Goal: Transaction & Acquisition: Purchase product/service

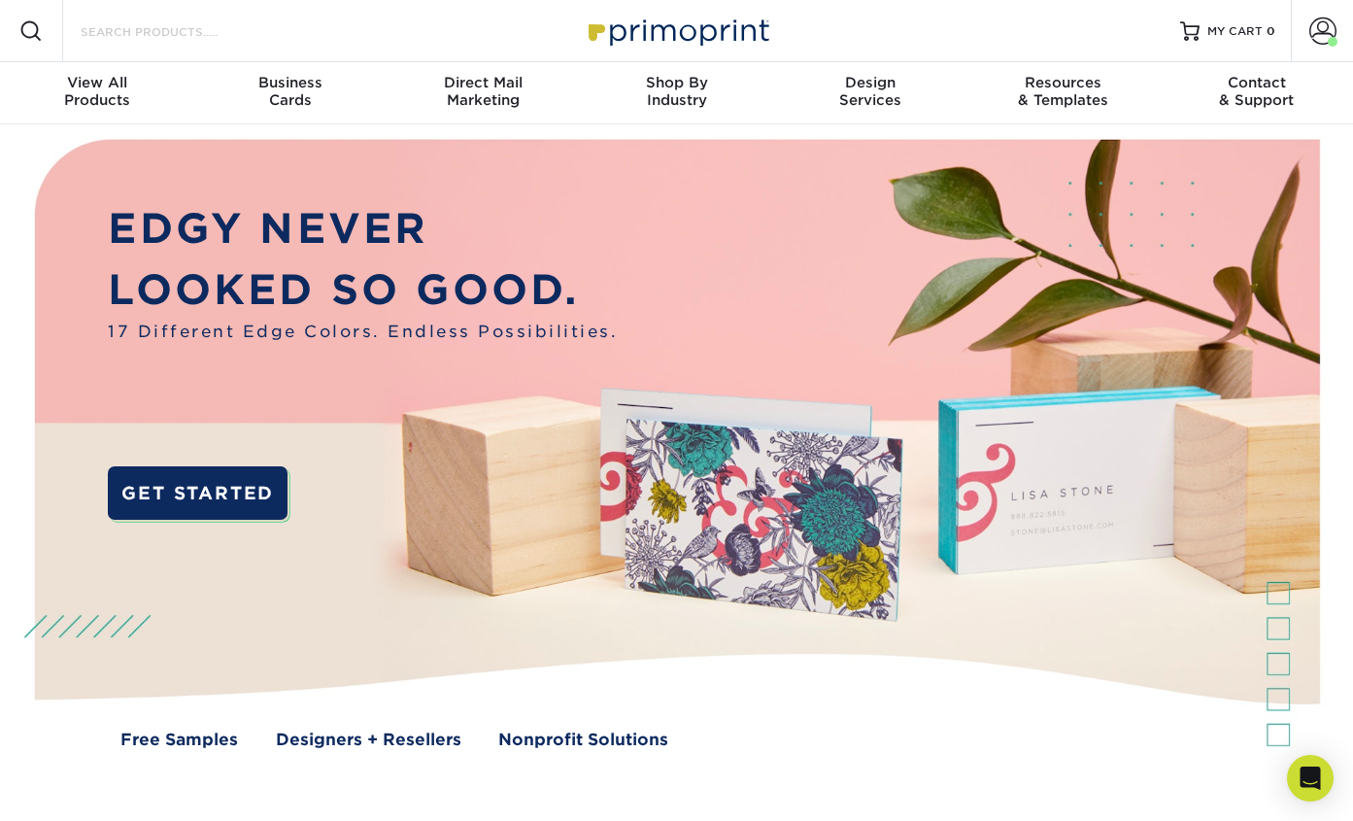
click at [142, 35] on input "Search Products" at bounding box center [173, 30] width 189 height 23
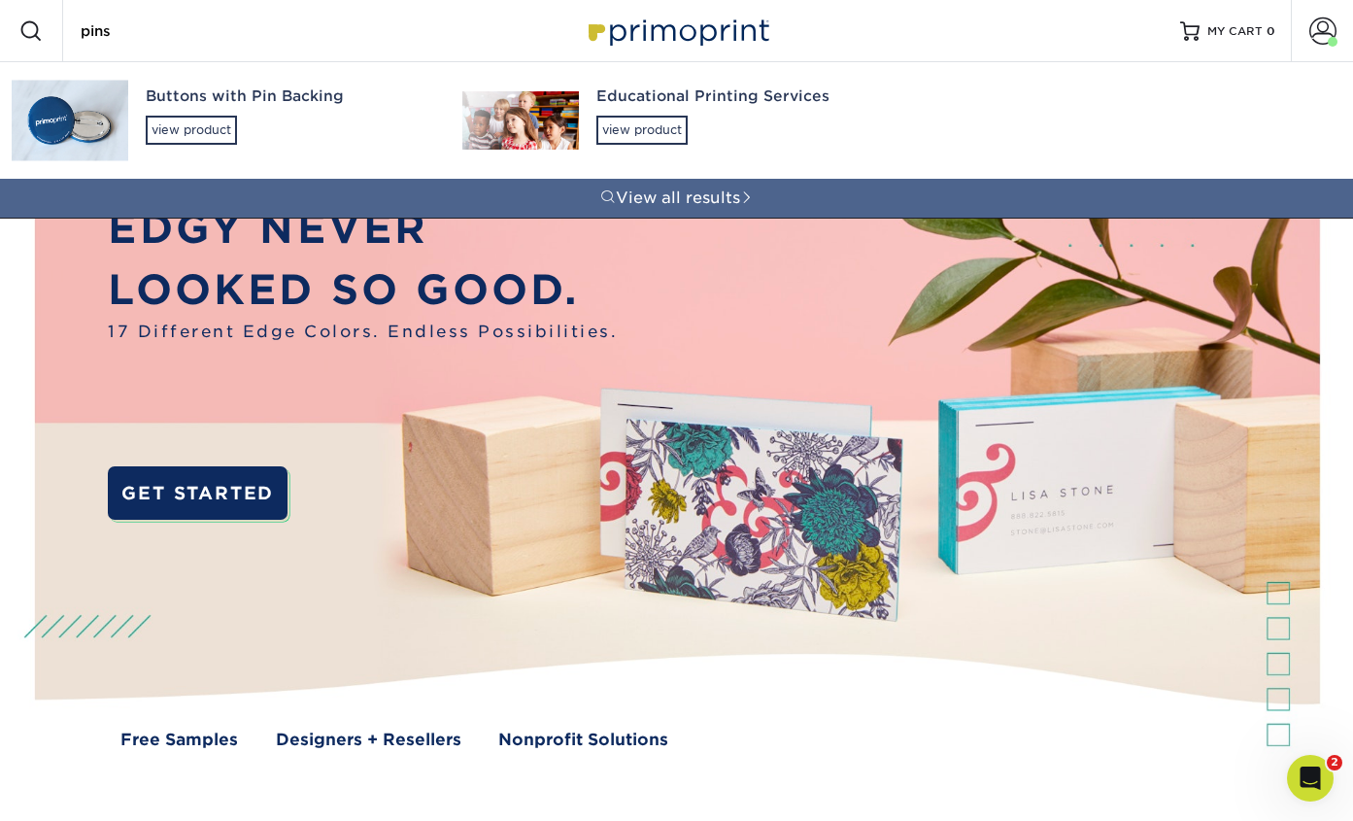
type input "pins"
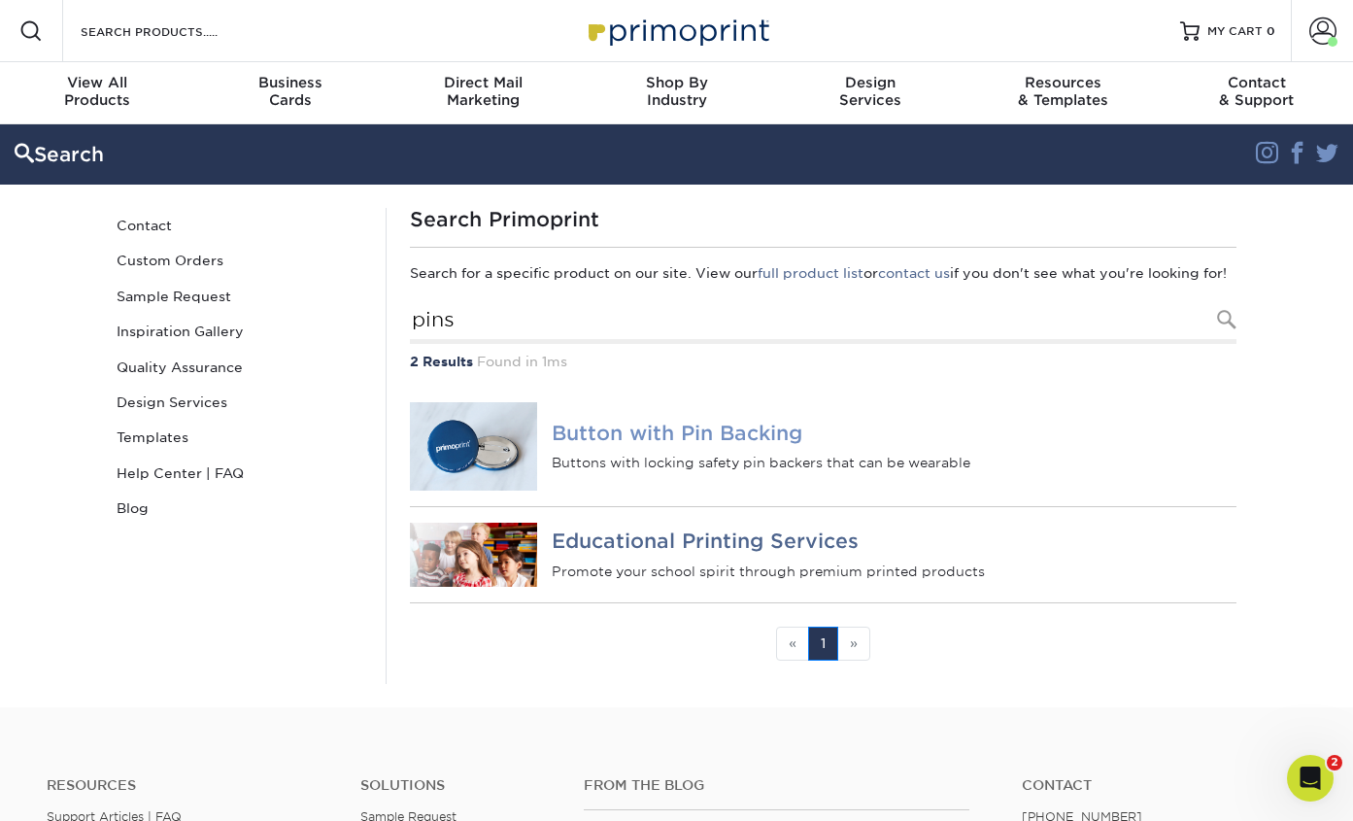
click at [541, 456] on div "Button with Pin Backing Buttons with locking safety pin backers that can be wea…" at bounding box center [893, 446] width 713 height 119
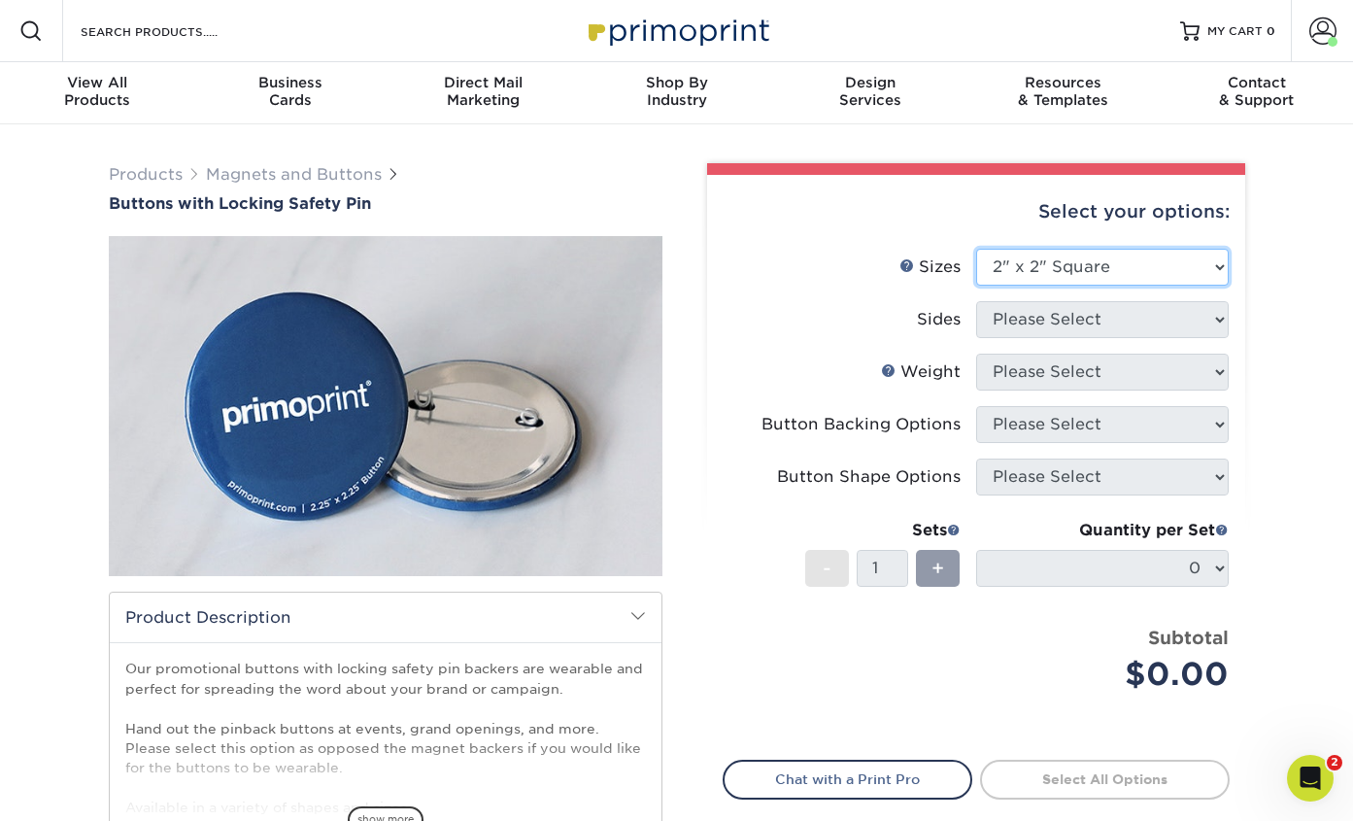
click option "2" x 2" Square" at bounding box center [0, 0] width 0 height 0
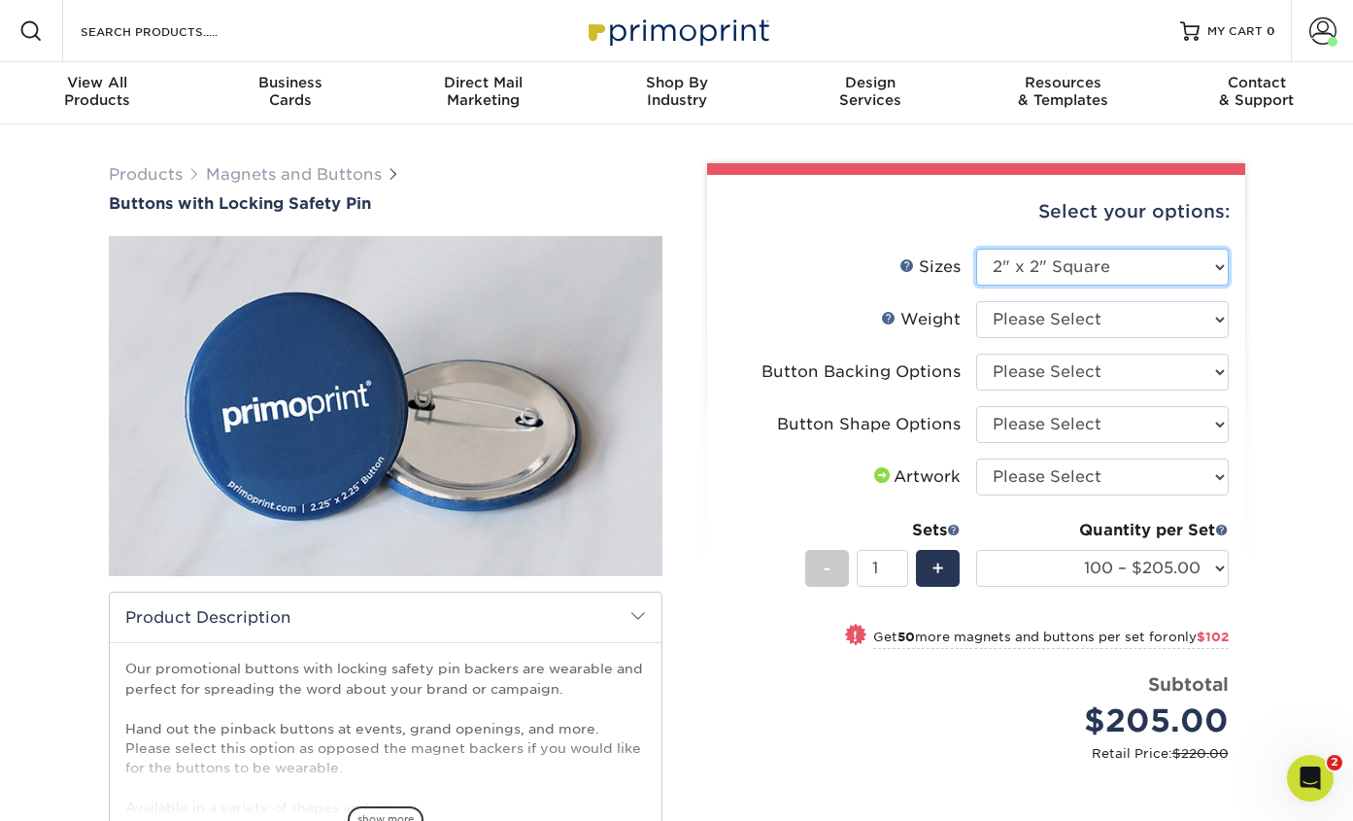
select select "2.00x3.00"
click option "2" x 3" Rectangle" at bounding box center [0, 0] width 0 height 0
select select "-1"
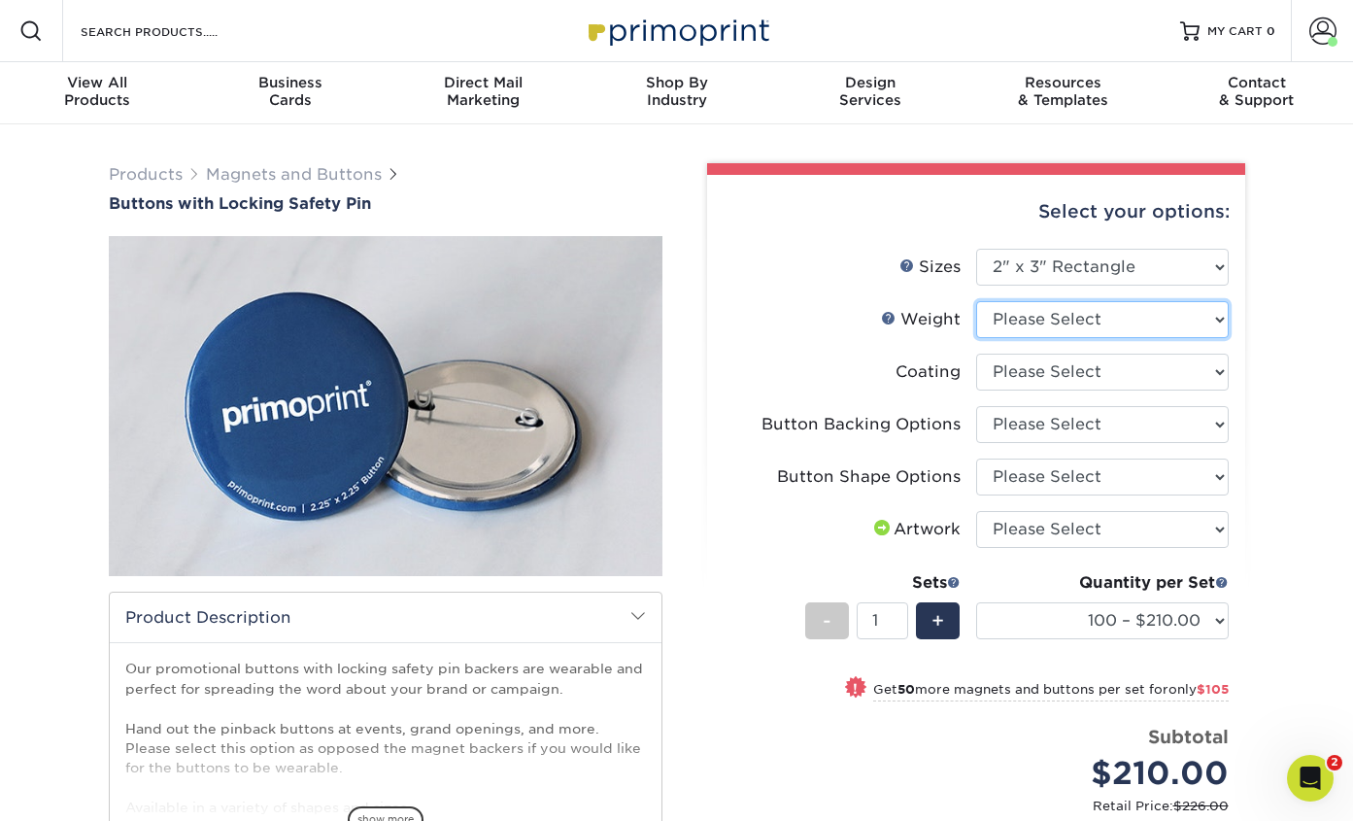
select select "8MILPHT"
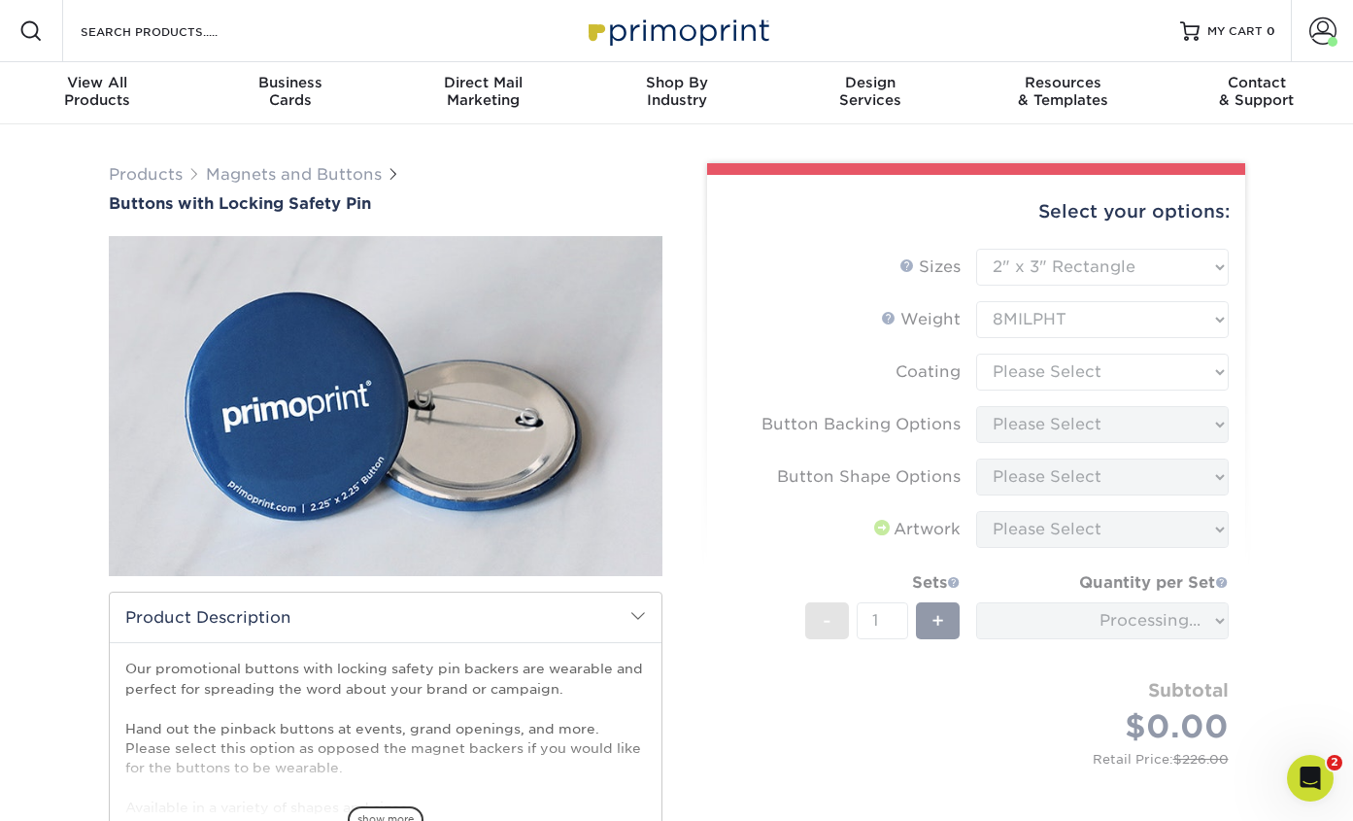
click at [1093, 377] on form "Sizes Help Sizes Please Select 1" x 1" Round 1.25" x 1.25" Round 2" x 2" Square…" at bounding box center [976, 528] width 507 height 559
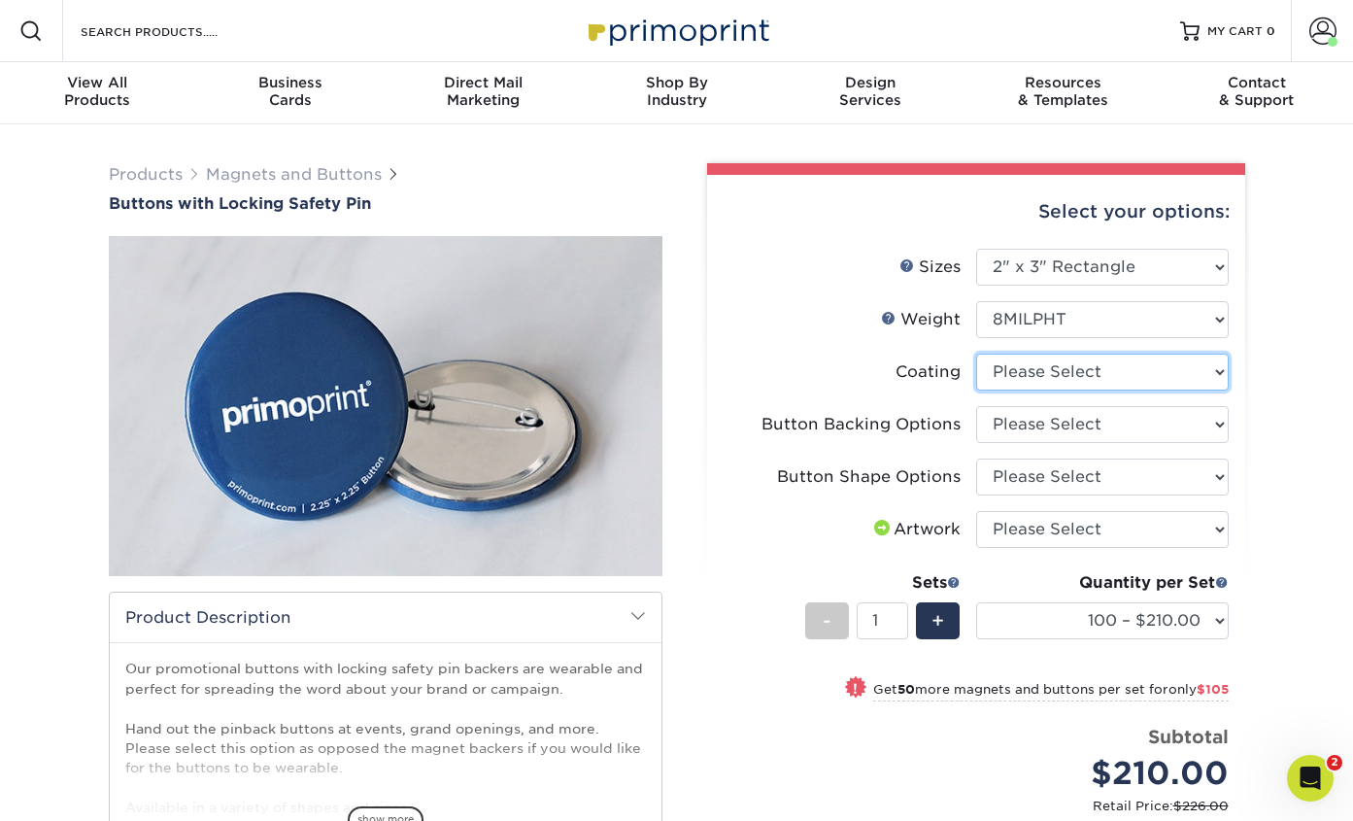
select select "3e7618de-abca-4bda-9f97-8b9129e913d8"
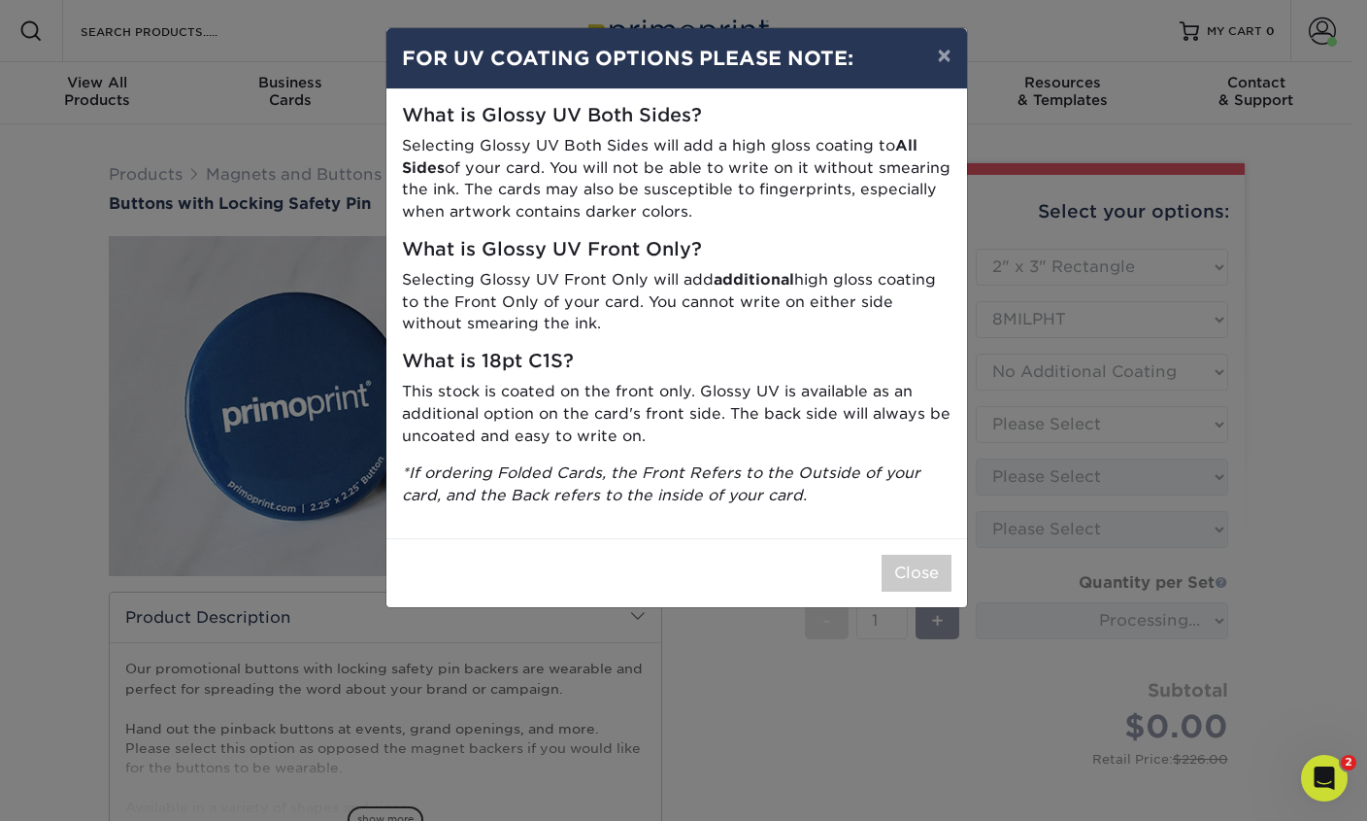
click at [1109, 399] on div "× FOR UV COATING OPTIONS PLEASE NOTE: What is Glossy UV Both Sides? Selecting G…" at bounding box center [683, 410] width 1367 height 821
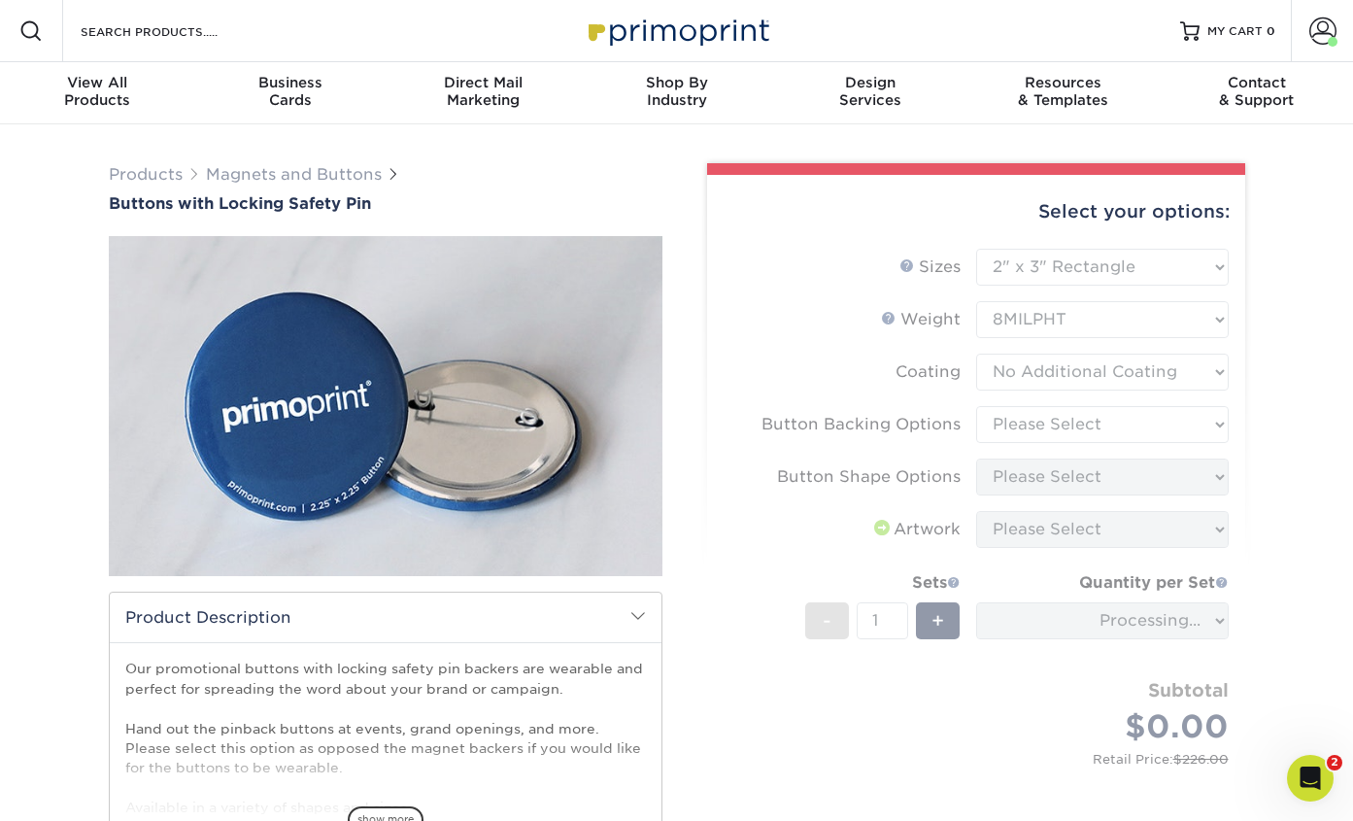
click at [1092, 428] on form "Sizes Help Sizes Please Select 1" x 1" Round 1.25" x 1.25" Round 2" x 2" Square…" at bounding box center [976, 528] width 507 height 559
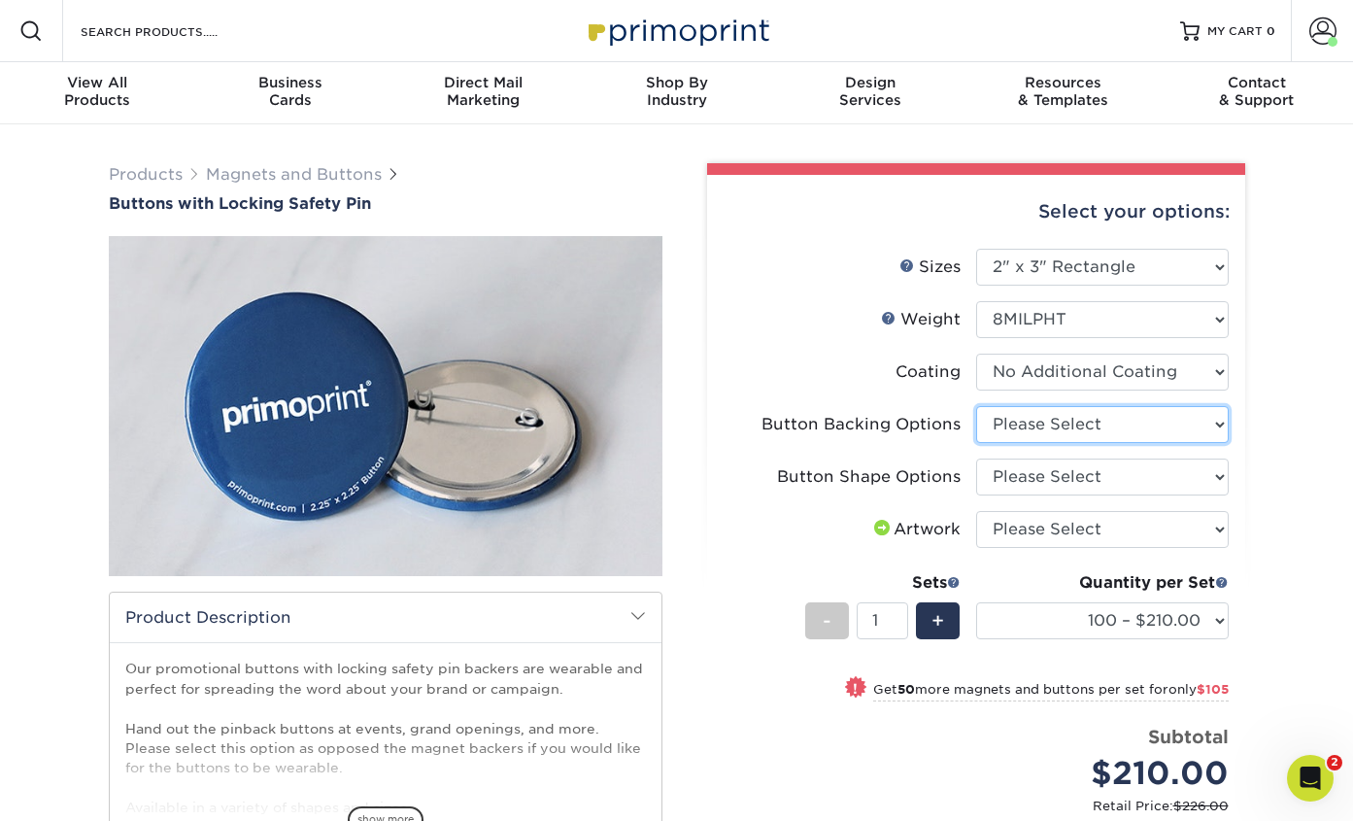
select select "2ed4d724-5985-4bad-8891-74191c036c3a"
click option "Locking Safety Pin" at bounding box center [0, 0] width 0 height 0
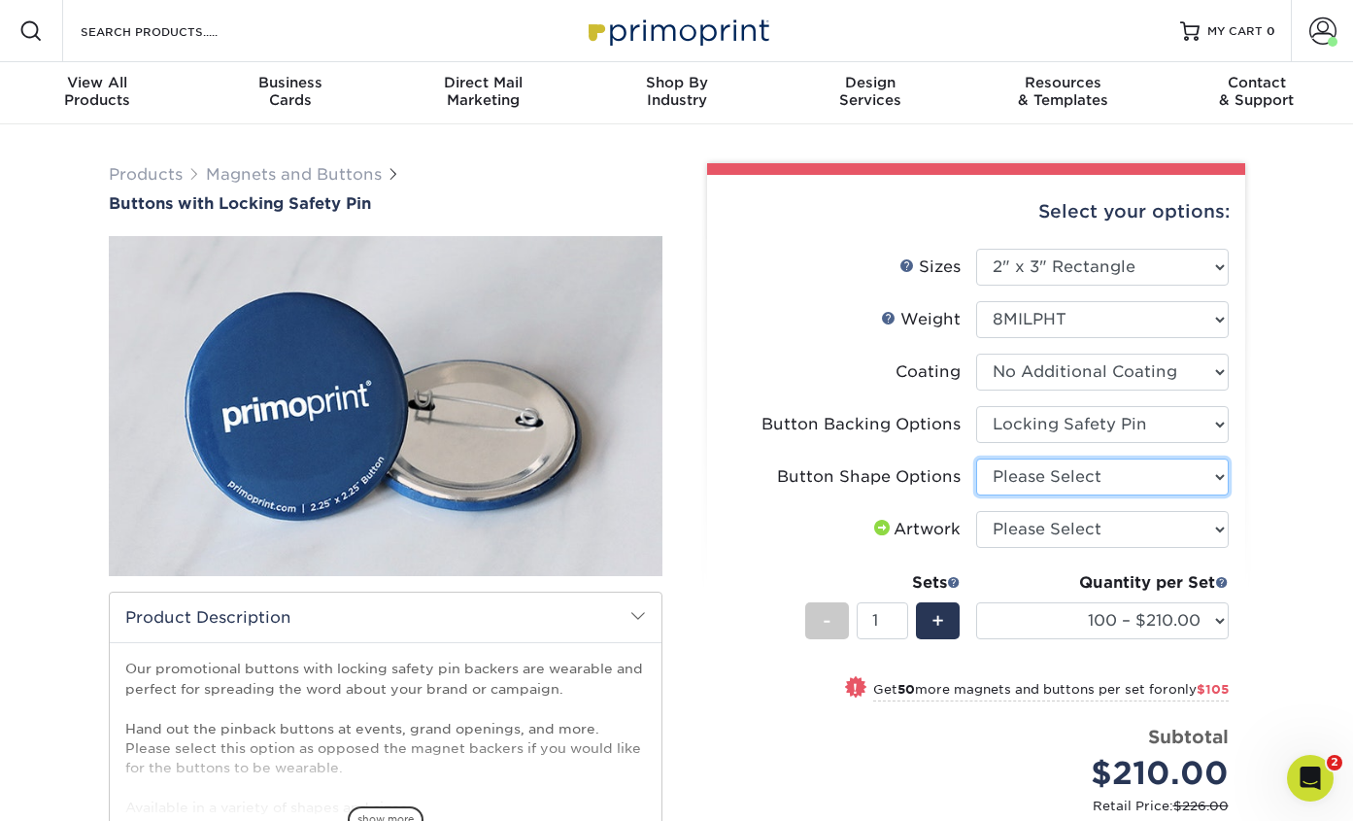
select select "6a58fc2a-c7aa-46b5-8488-3f2846d24f00"
click option "Rectangle" at bounding box center [0, 0] width 0 height 0
select select "upload"
click option "I will upload files" at bounding box center [0, 0] width 0 height 0
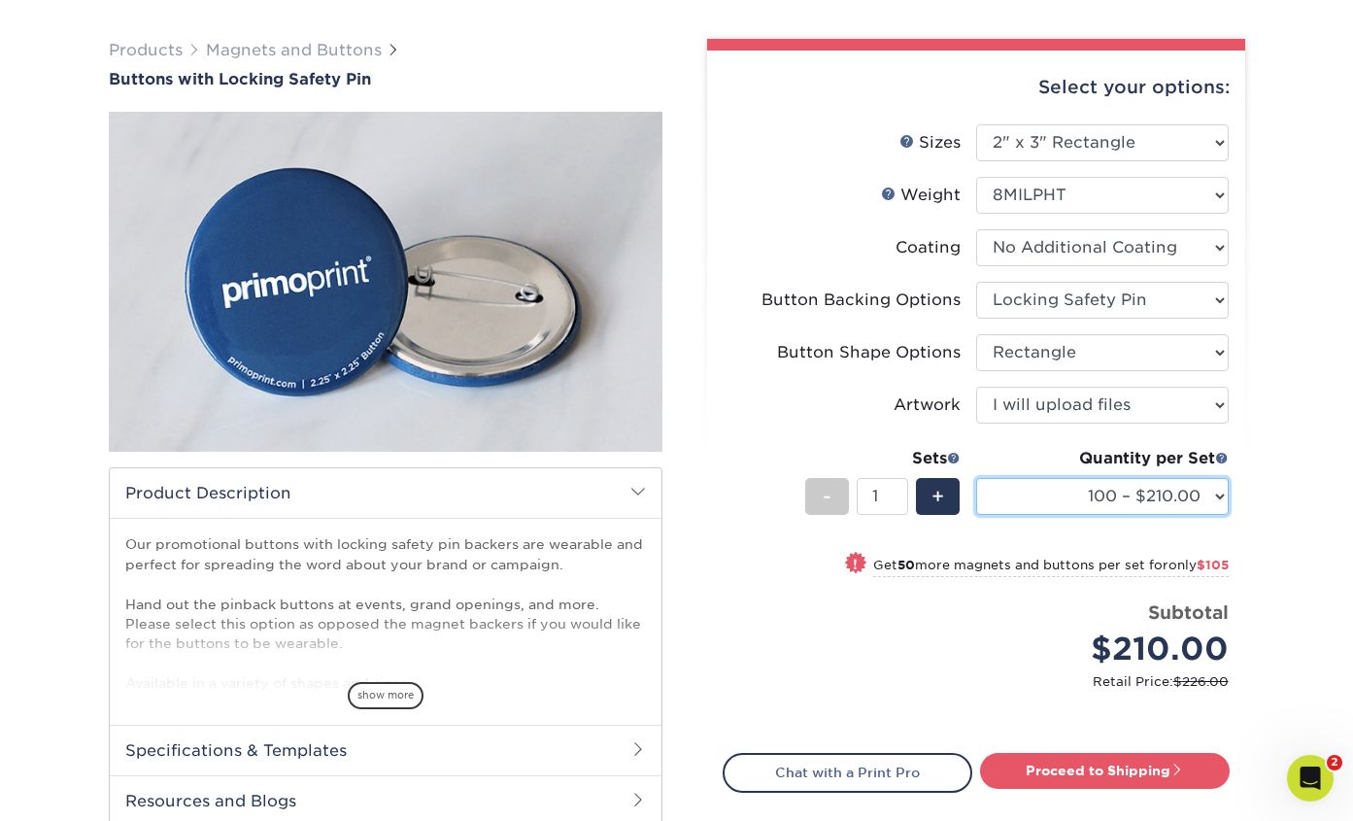
select select "250 – $487.00"
click option "250 – $487.00" at bounding box center [0, 0] width 0 height 0
click at [1311, 303] on div "Products Magnets and Buttons Buttons with Locking Safety Pin show more" at bounding box center [676, 489] width 1353 height 979
